Goal: Find specific page/section

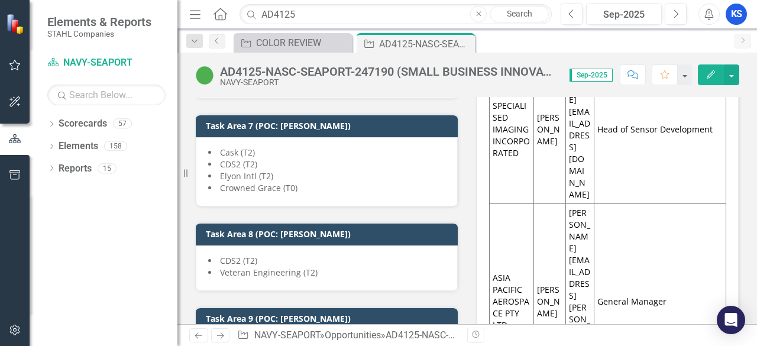
scroll to position [2407, 0]
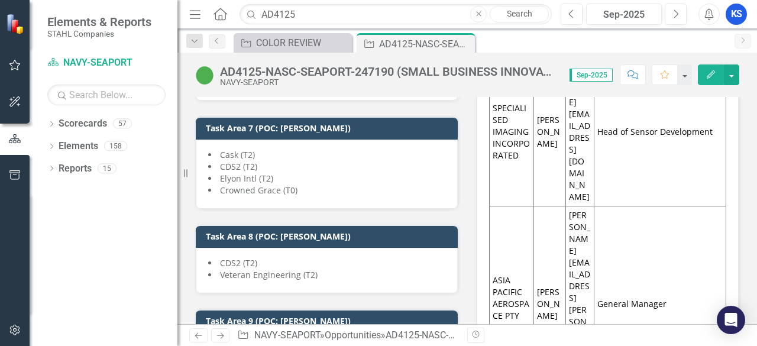
drag, startPoint x: 219, startPoint y: 157, endPoint x: 271, endPoint y: 154, distance: 51.5
click at [271, 184] on span "Crowned Grace (T0)" at bounding box center [258, 189] width 77 height 11
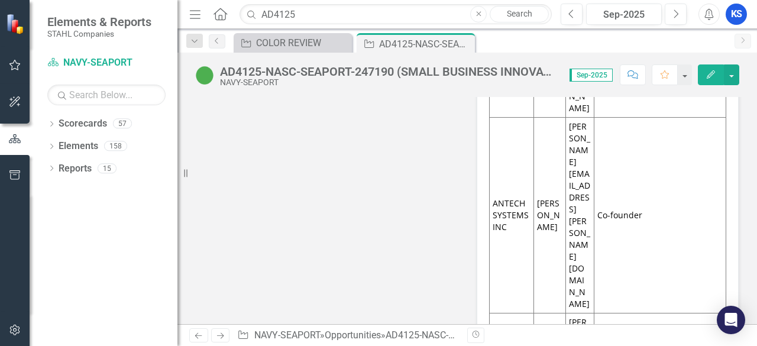
scroll to position [13521, 0]
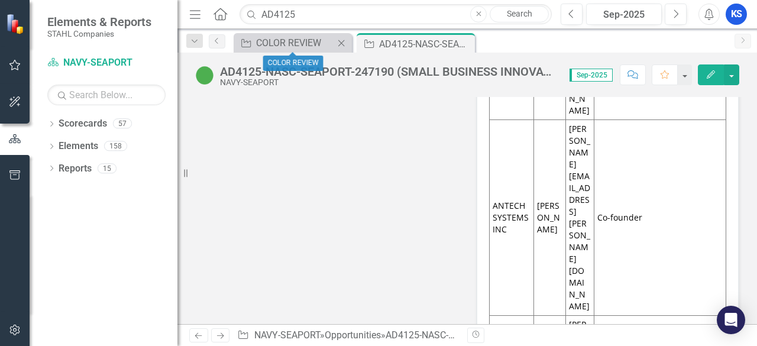
click at [341, 40] on icon "Close" at bounding box center [341, 42] width 12 height 9
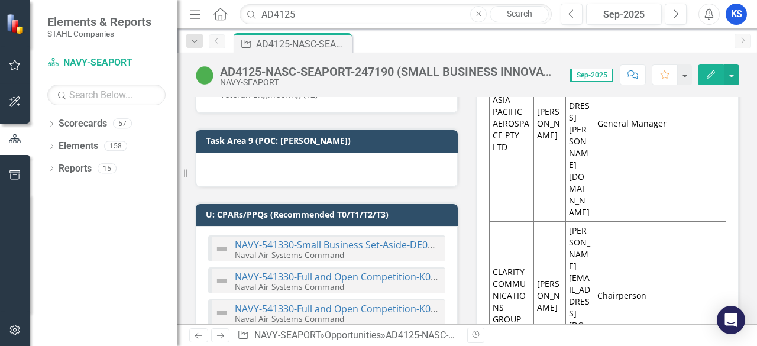
scroll to position [0, 0]
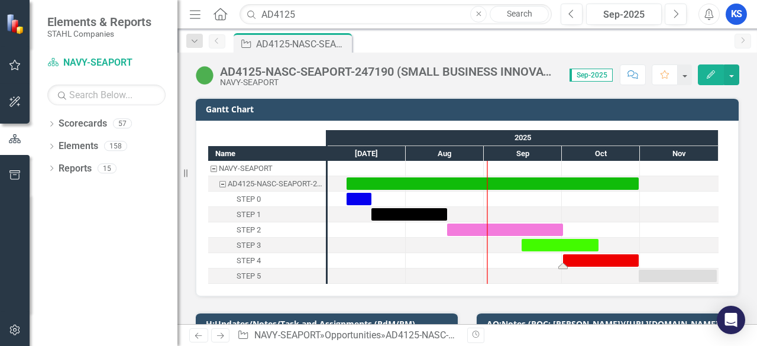
click at [576, 260] on div "Task: Start date: 2025-10-01 End date: 2025-10-31" at bounding box center [601, 260] width 76 height 12
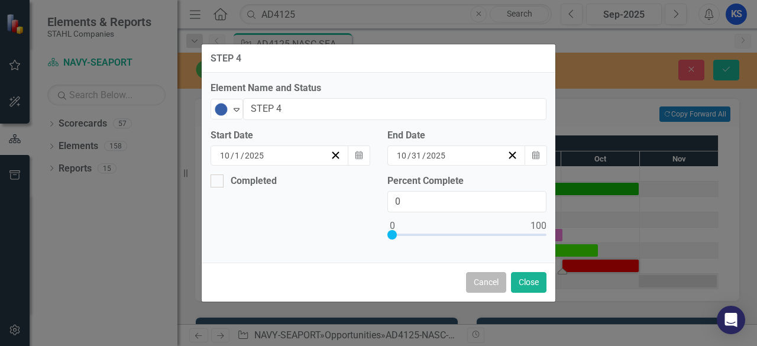
click at [476, 283] on button "Cancel" at bounding box center [486, 282] width 40 height 21
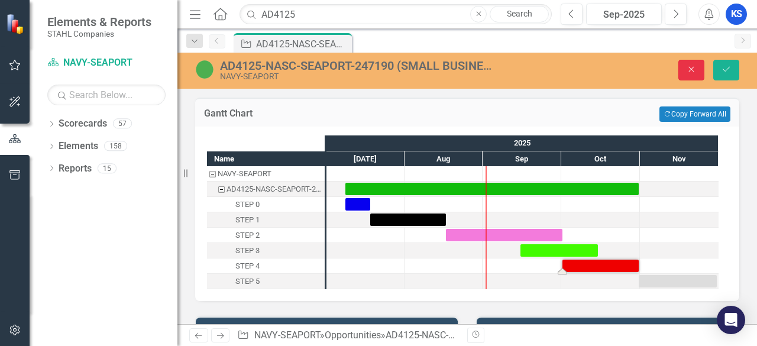
click at [686, 67] on icon "Close" at bounding box center [691, 69] width 11 height 8
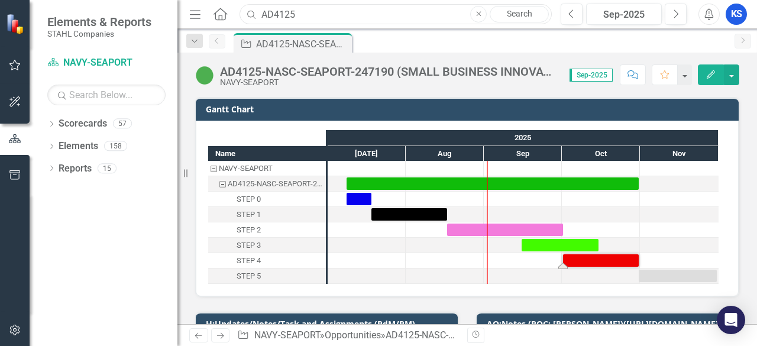
drag, startPoint x: 303, startPoint y: 12, endPoint x: 234, endPoint y: 17, distance: 69.9
click at [234, 17] on div "Menu Home Search AD4125 Close Search" at bounding box center [367, 14] width 362 height 22
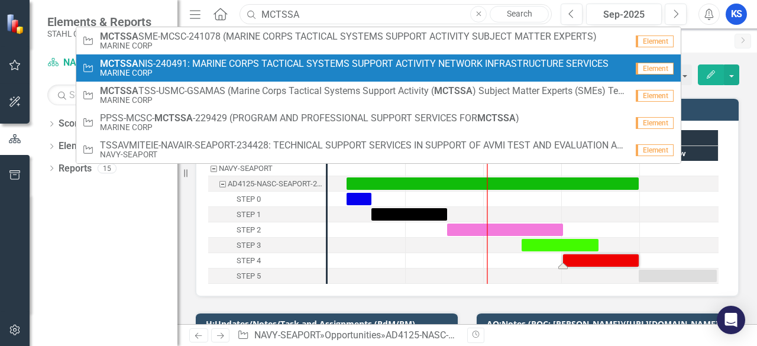
type input "MCTSSA"
click at [152, 64] on span "MCTSSA NIS-240491: MARINE CORPS TACTICAL SYSTEMS SUPPORT ACTIVITY NETWORK INFRA…" at bounding box center [354, 64] width 508 height 11
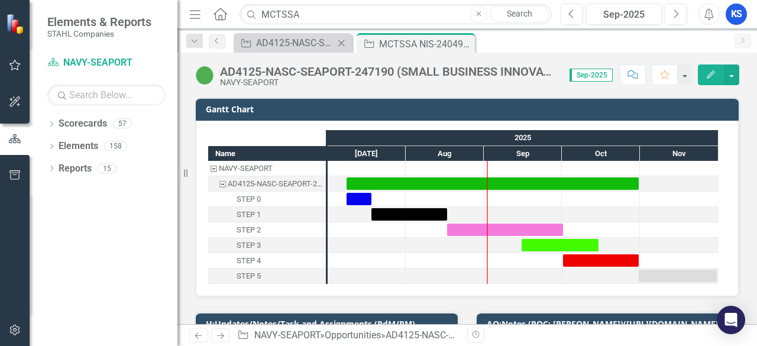
click at [344, 43] on icon "Close" at bounding box center [341, 42] width 12 height 9
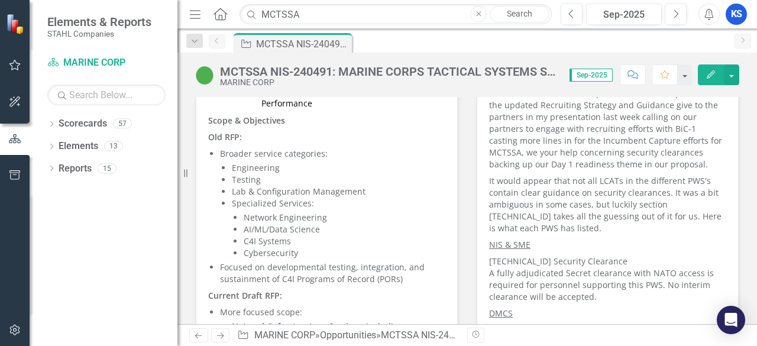
scroll to position [1064, 0]
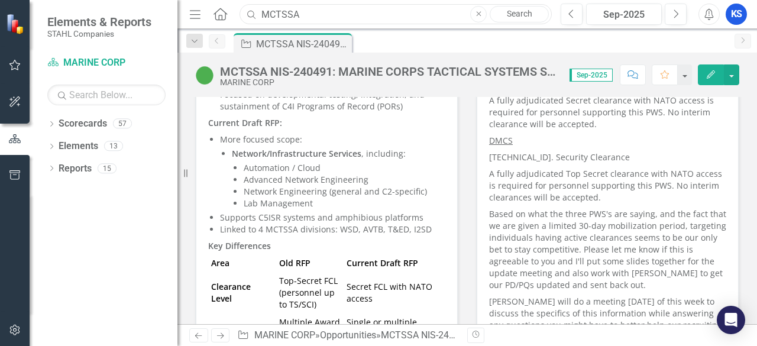
click at [299, 11] on input "MCTSSA" at bounding box center [395, 14] width 312 height 21
